Goal: Task Accomplishment & Management: Manage account settings

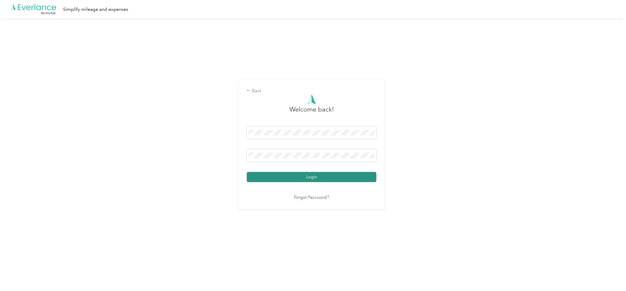
click at [305, 174] on button "Login" at bounding box center [312, 177] width 130 height 10
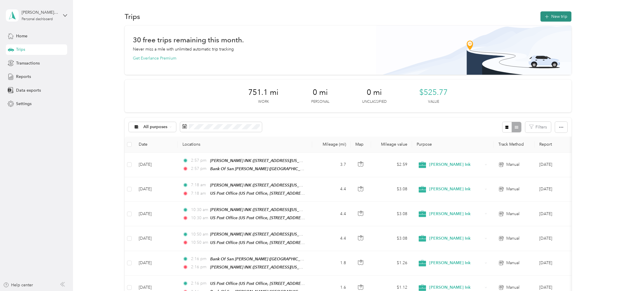
click at [561, 14] on button "New trip" at bounding box center [556, 16] width 31 height 10
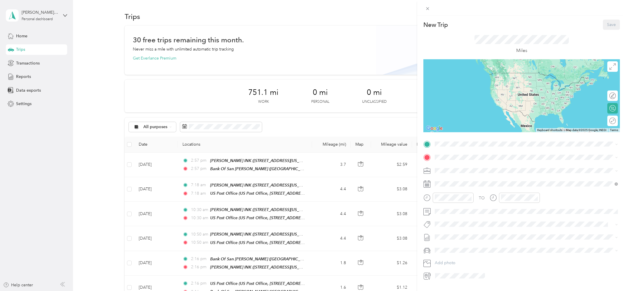
click at [459, 168] on div "[PERSON_NAME] INK [STREET_ADDRESS][US_STATE]" at bounding box center [475, 169] width 58 height 12
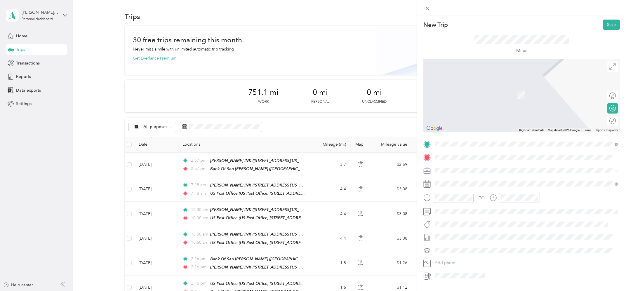
click at [471, 215] on strong "US Post Office" at bounding box center [460, 217] width 28 height 5
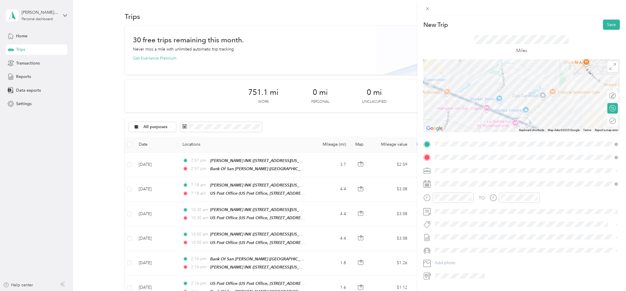
click at [616, 122] on div "Round trip" at bounding box center [613, 121] width 11 height 11
click at [621, 120] on form "New Trip Save This trip cannot be edited because it is either under review, app…" at bounding box center [521, 150] width 209 height 261
click at [611, 121] on div at bounding box center [610, 121] width 12 height 6
click at [608, 121] on div at bounding box center [610, 121] width 12 height 6
click at [608, 121] on div at bounding box center [606, 120] width 5 height 5
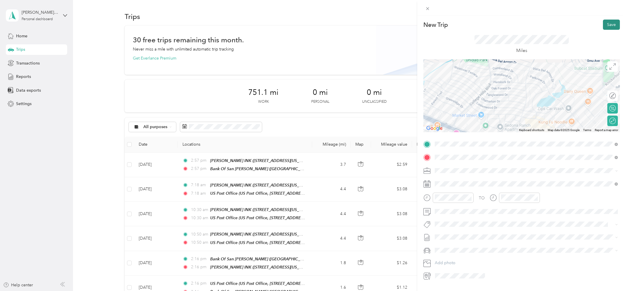
click at [607, 29] on button "Save" at bounding box center [611, 25] width 17 height 10
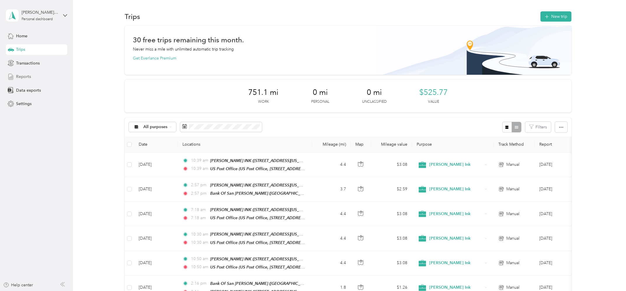
click at [22, 77] on span "Reports" at bounding box center [23, 77] width 15 height 6
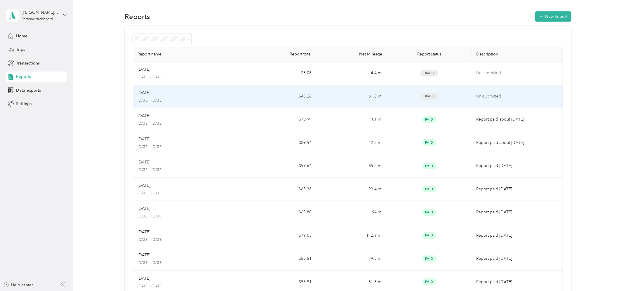
click at [355, 100] on td "61.8 mi" at bounding box center [351, 96] width 71 height 23
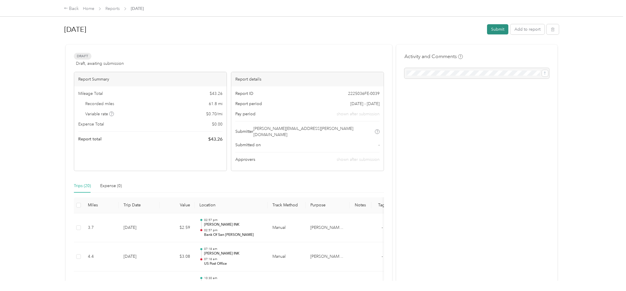
click at [498, 29] on button "Submit" at bounding box center [497, 29] width 21 height 10
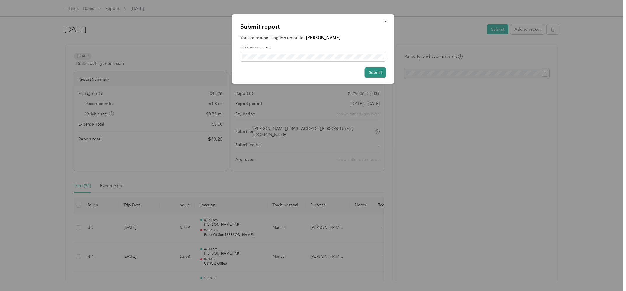
click at [377, 70] on button "Submit" at bounding box center [375, 72] width 21 height 10
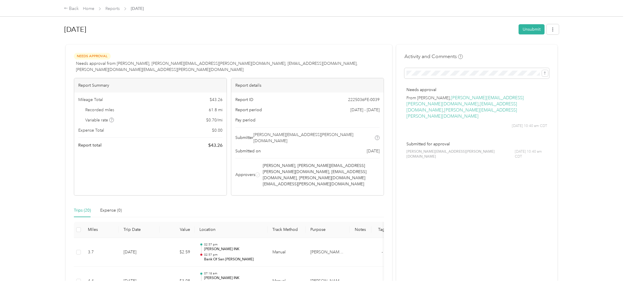
click at [72, 13] on div "Back Home Reports [DATE]" at bounding box center [313, 8] width 522 height 16
click at [72, 11] on div "Back" at bounding box center [71, 8] width 15 height 7
